Goal: Check status: Check status

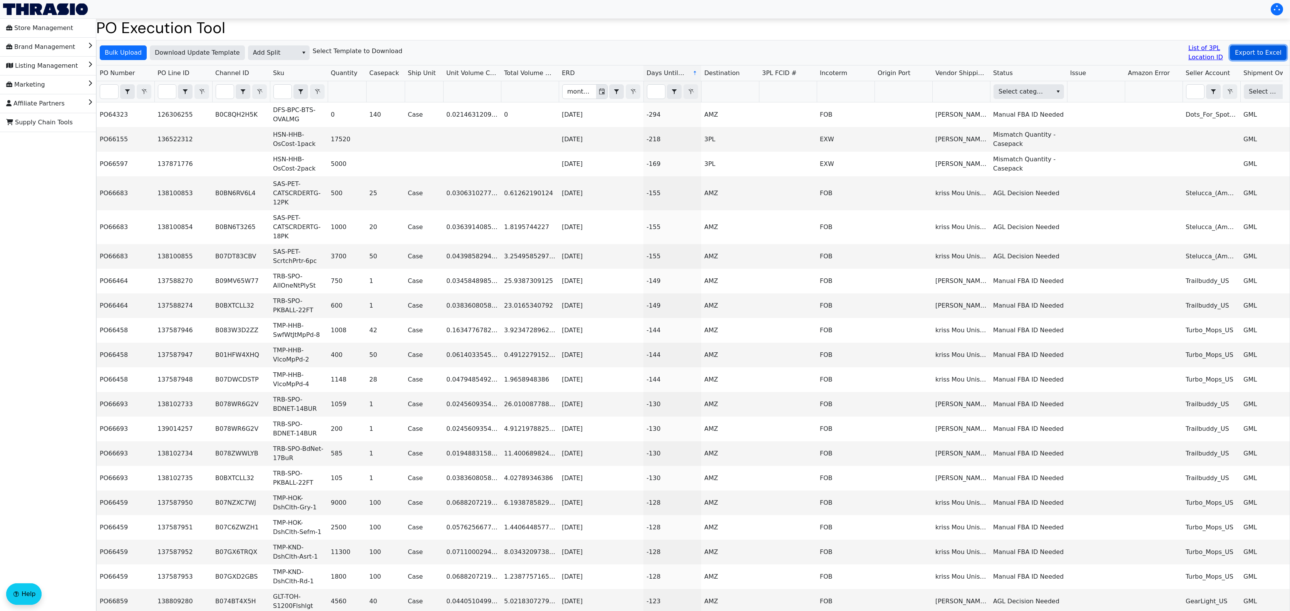
click at [1258, 46] on button "Export to Excel" at bounding box center [1258, 52] width 57 height 15
click at [114, 87] on input "Filter" at bounding box center [109, 92] width 18 height 14
paste input "PO67019"
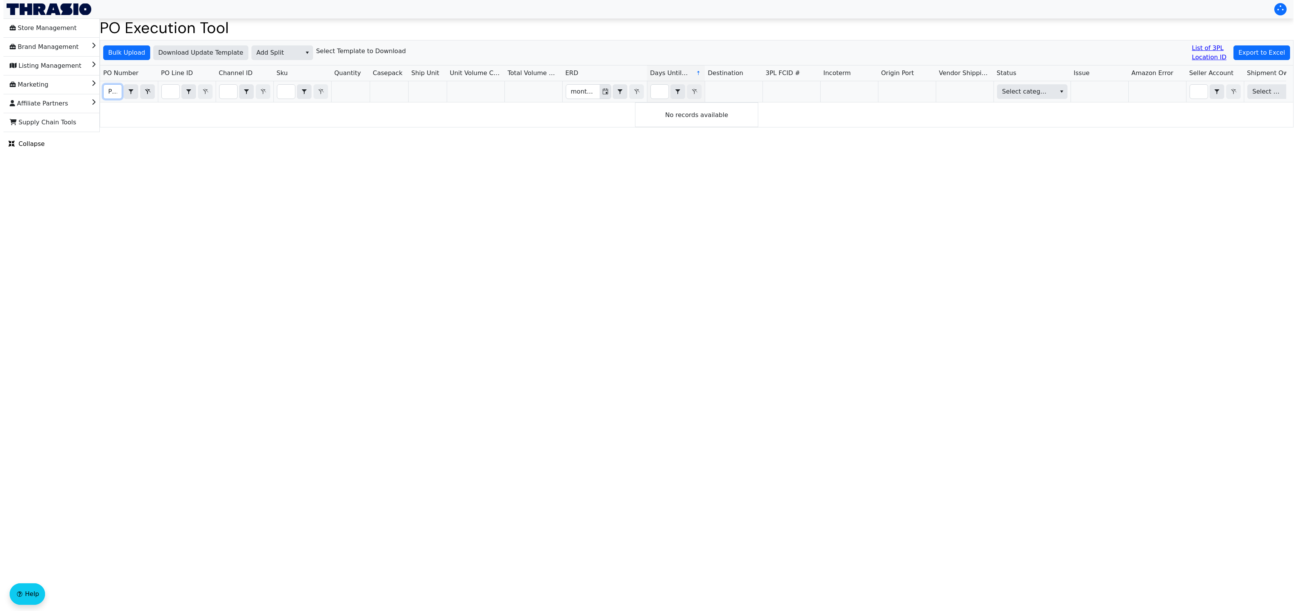
scroll to position [0, 18]
type input "PO67019"
